Goal: Ask a question: Seek information or help from site administrators or community

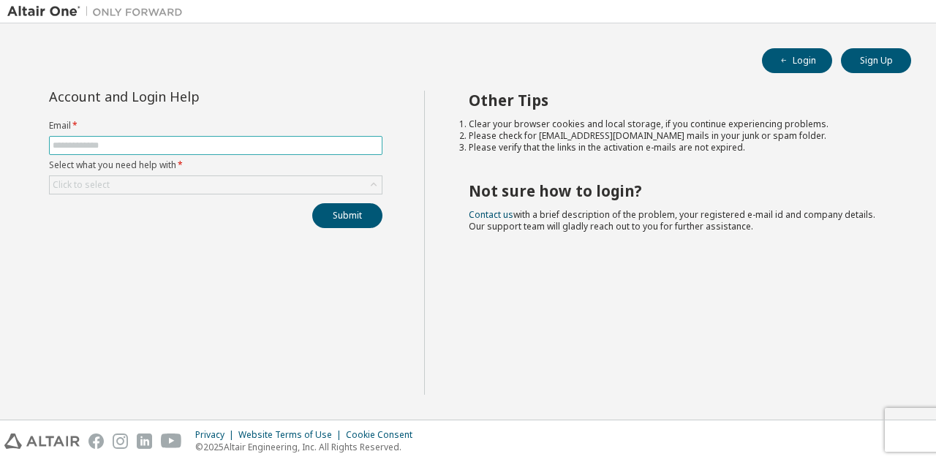
click at [327, 148] on input "text" at bounding box center [216, 146] width 326 height 12
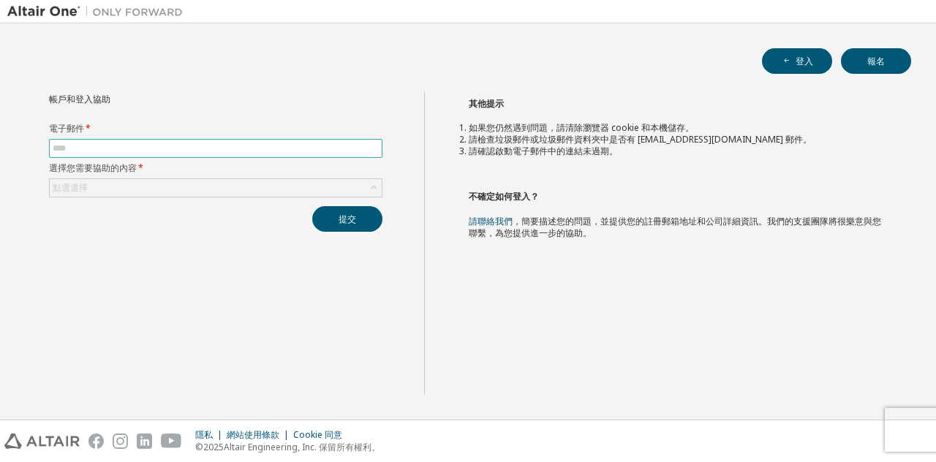
click at [265, 139] on span at bounding box center [215, 148] width 333 height 19
click at [265, 143] on input "text" at bounding box center [216, 149] width 326 height 12
click at [263, 144] on input "text" at bounding box center [216, 149] width 326 height 12
click at [243, 152] on input "text" at bounding box center [216, 149] width 326 height 12
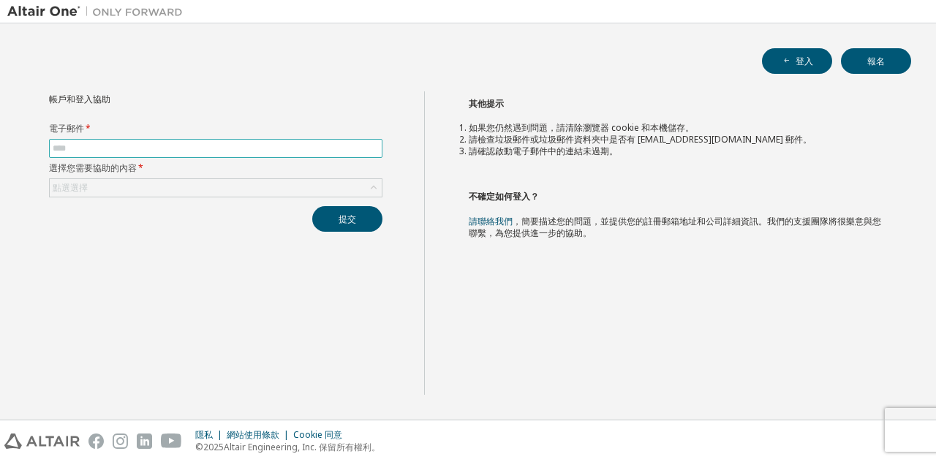
click at [243, 152] on input "text" at bounding box center [216, 149] width 326 height 12
type input "*"
type input "**********"
click at [249, 194] on div "點選選擇" at bounding box center [216, 188] width 332 height 18
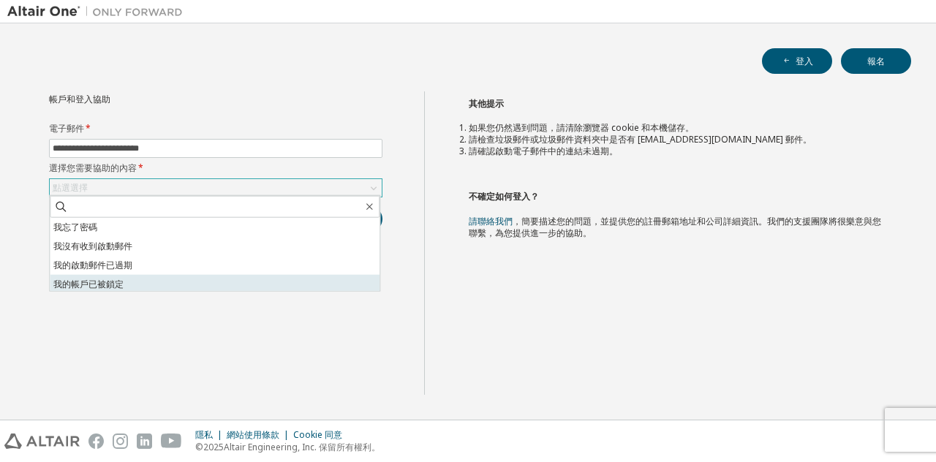
click at [259, 277] on li "我的帳戶已被鎖定" at bounding box center [215, 284] width 330 height 19
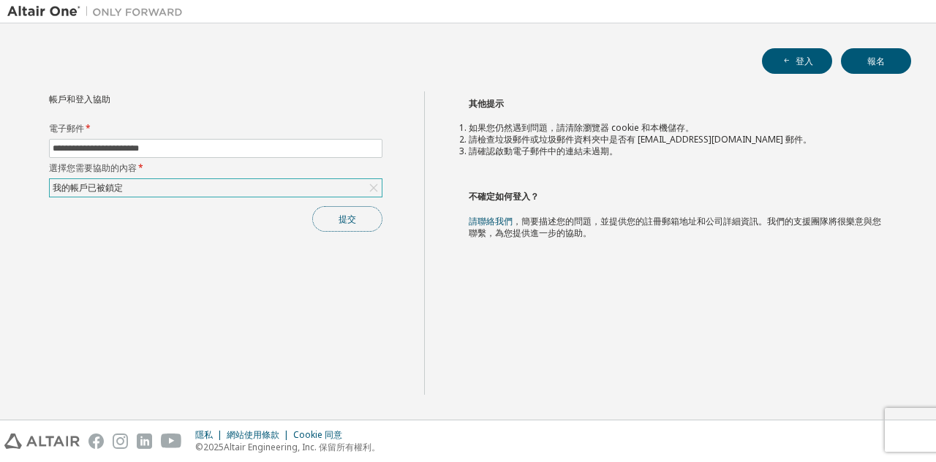
click at [363, 223] on button "提交" at bounding box center [347, 219] width 70 height 26
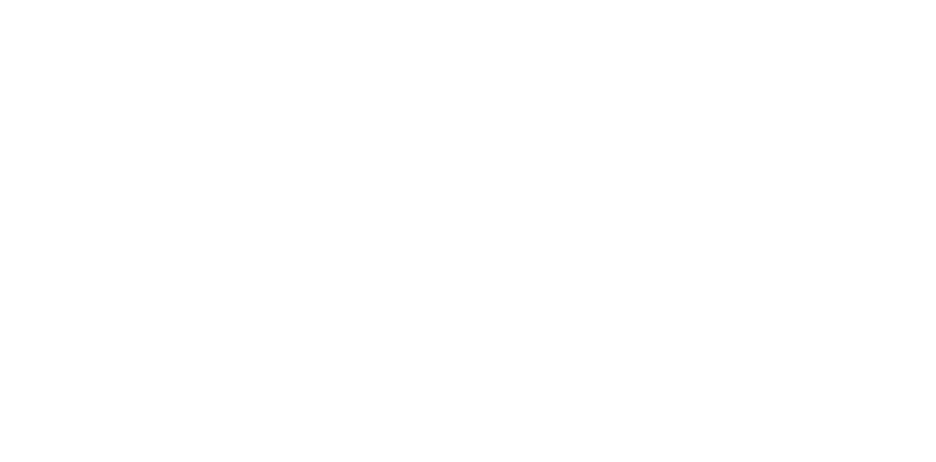
click at [290, 148] on div at bounding box center [468, 231] width 936 height 462
click at [314, 116] on div at bounding box center [468, 231] width 936 height 462
drag, startPoint x: 314, startPoint y: 116, endPoint x: 276, endPoint y: -64, distance: 183.8
click at [276, 0] on html "原文 為這個翻譯評分 你的意見回饋將用於協助改善 Google 翻譯品質" at bounding box center [468, 231] width 936 height 462
